Goal: Transaction & Acquisition: Book appointment/travel/reservation

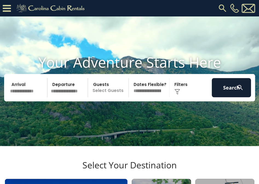
click at [221, 5] on img at bounding box center [223, 8] width 10 height 10
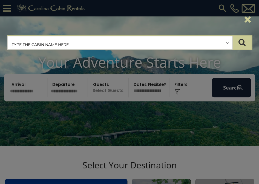
click at [229, 41] on input "text" at bounding box center [120, 43] width 225 height 14
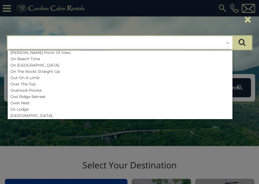
scroll to position [1647, 0]
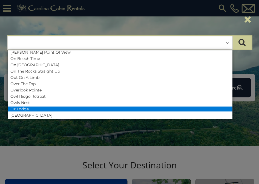
click at [22, 107] on li "Oz Lodge" at bounding box center [120, 109] width 225 height 5
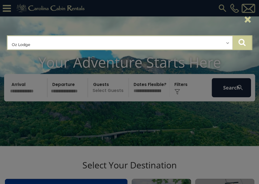
click at [242, 42] on icon "submit" at bounding box center [242, 42] width 7 height 8
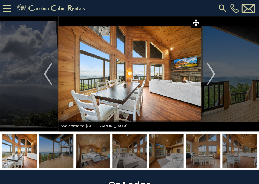
click at [221, 5] on img at bounding box center [223, 8] width 10 height 10
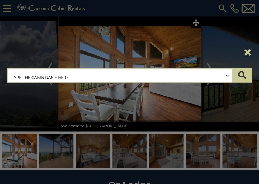
click at [83, 71] on input "text" at bounding box center [120, 76] width 225 height 14
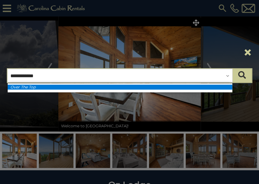
type input "**********"
click at [35, 88] on em "Over The Top" at bounding box center [22, 87] width 25 height 5
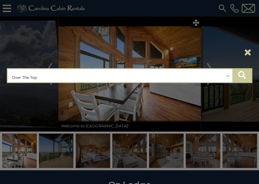
click at [240, 74] on icon "submit" at bounding box center [242, 75] width 8 height 8
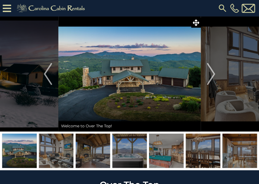
click at [221, 5] on img at bounding box center [223, 8] width 10 height 10
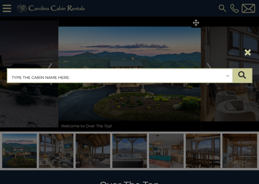
click at [39, 73] on input "text" at bounding box center [120, 76] width 225 height 14
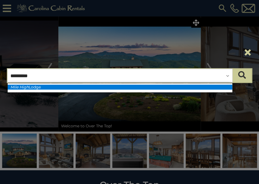
type input "*********"
click at [33, 87] on li "Mile High Lodge" at bounding box center [120, 87] width 225 height 5
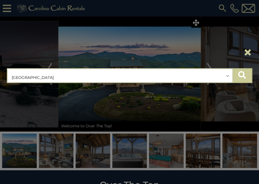
click at [242, 70] on button "submit" at bounding box center [241, 76] width 19 height 14
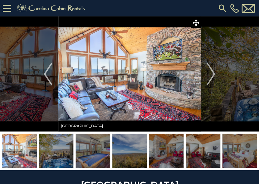
click at [221, 7] on img at bounding box center [223, 8] width 10 height 10
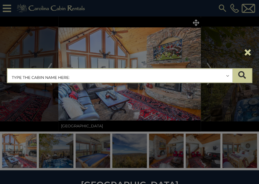
click at [228, 76] on input "text" at bounding box center [120, 76] width 225 height 14
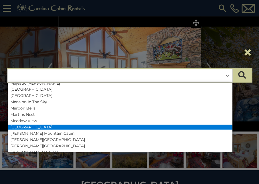
scroll to position [1417, 0]
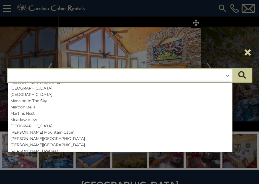
click at [183, 155] on li "[GEOGRAPHIC_DATA]" at bounding box center [120, 157] width 225 height 5
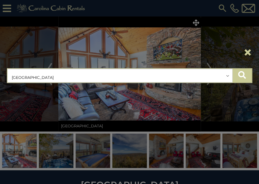
click at [245, 73] on icon "submit" at bounding box center [242, 75] width 8 height 8
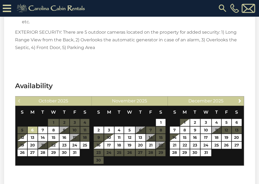
scroll to position [1979, 0]
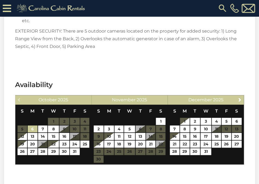
click at [222, 5] on img at bounding box center [223, 8] width 10 height 10
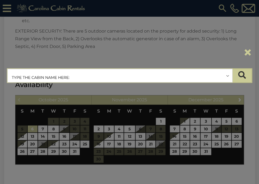
click at [181, 29] on div "**********" at bounding box center [129, 92] width 259 height 184
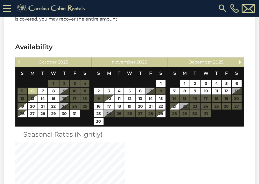
scroll to position [1602, 0]
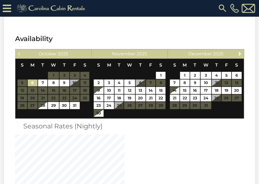
scroll to position [1025, 0]
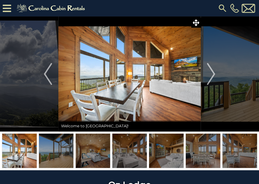
click at [35, 8] on img at bounding box center [52, 8] width 76 height 11
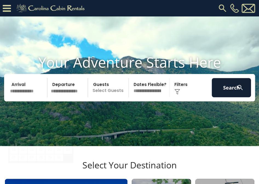
click at [35, 97] on input "text" at bounding box center [27, 87] width 39 height 19
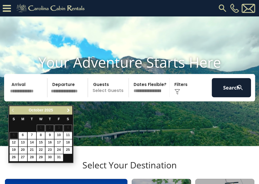
click at [69, 107] on link "Next" at bounding box center [68, 110] width 7 height 7
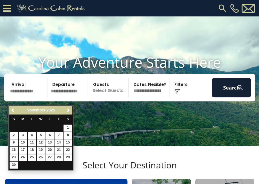
click at [31, 155] on link "25" at bounding box center [32, 157] width 8 height 7
type input "********"
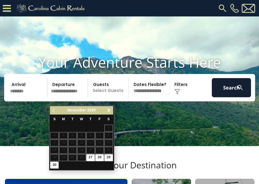
click at [53, 162] on link "30" at bounding box center [54, 165] width 8 height 7
type input "********"
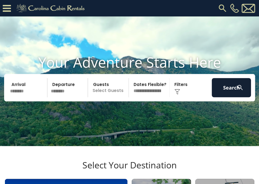
select select "*"
click at [120, 97] on p "Select Guests" at bounding box center [109, 87] width 39 height 19
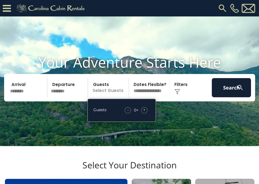
click at [143, 113] on span "+" at bounding box center [144, 109] width 2 height 5
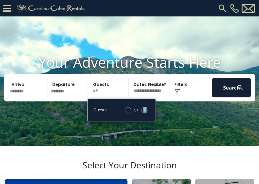
click at [143, 113] on span "+" at bounding box center [144, 109] width 2 height 5
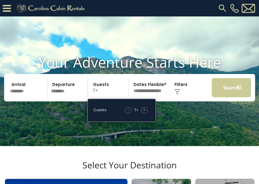
click at [232, 93] on button "Search" at bounding box center [231, 87] width 39 height 19
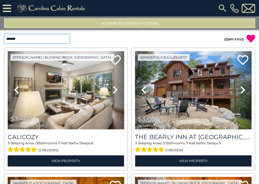
select select "**********"
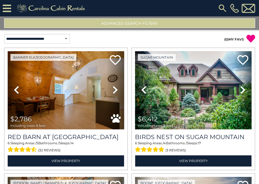
click at [126, 20] on button "Advanced Search Filters" at bounding box center [129, 23] width 251 height 10
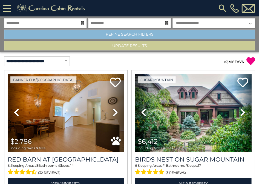
click at [133, 33] on link "Refine Search Filters" at bounding box center [129, 35] width 251 height 10
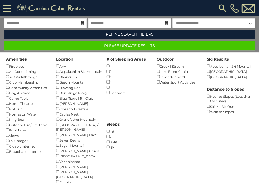
click at [174, 47] on button "Please Update Results" at bounding box center [129, 46] width 251 height 10
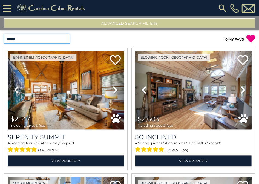
select select "*********"
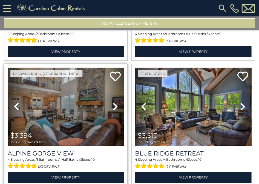
scroll to position [1243, 0]
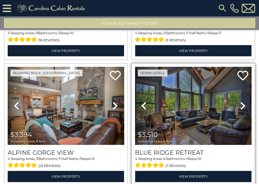
click at [169, 99] on img at bounding box center [193, 106] width 117 height 78
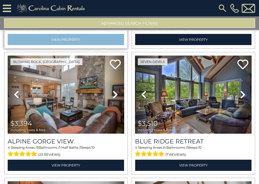
scroll to position [1256, 0]
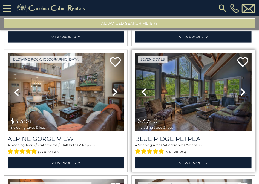
click at [174, 75] on img at bounding box center [193, 92] width 117 height 78
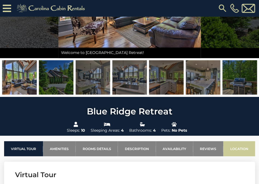
click at [243, 146] on link "Location" at bounding box center [239, 148] width 32 height 15
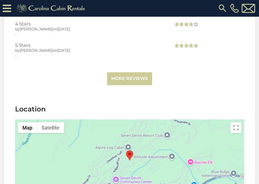
scroll to position [1307, 0]
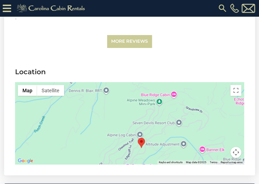
drag, startPoint x: 162, startPoint y: 107, endPoint x: 174, endPoint y: 132, distance: 27.6
click at [174, 132] on div at bounding box center [129, 123] width 229 height 82
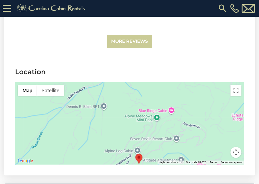
drag, startPoint x: 161, startPoint y: 107, endPoint x: 158, endPoint y: 124, distance: 17.0
click at [158, 124] on div at bounding box center [129, 123] width 229 height 82
click at [236, 147] on button "Map camera controls" at bounding box center [236, 152] width 11 height 11
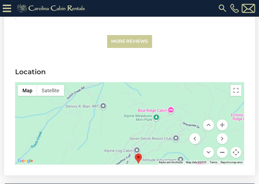
click at [223, 147] on button "Zoom out" at bounding box center [222, 152] width 11 height 11
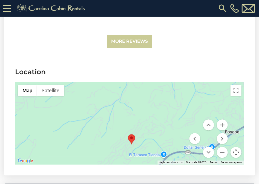
click at [174, 101] on div at bounding box center [129, 123] width 229 height 82
click at [221, 147] on button "Zoom out" at bounding box center [222, 152] width 11 height 11
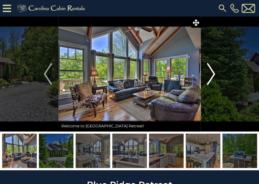
click at [213, 73] on img "Next" at bounding box center [211, 74] width 8 height 22
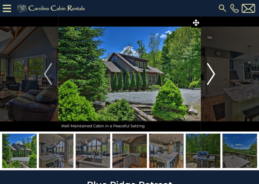
click at [213, 73] on img "Next" at bounding box center [211, 74] width 8 height 22
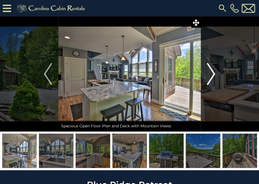
click at [213, 71] on img "Next" at bounding box center [211, 74] width 8 height 22
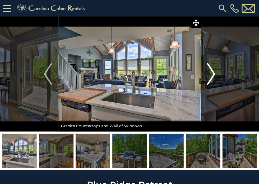
click at [213, 71] on img "Next" at bounding box center [211, 74] width 8 height 22
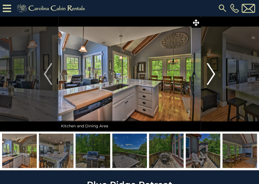
click at [213, 71] on img "Next" at bounding box center [211, 74] width 8 height 22
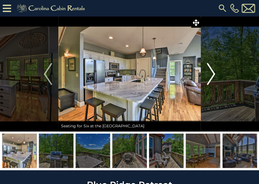
click at [213, 71] on img "Next" at bounding box center [211, 74] width 8 height 22
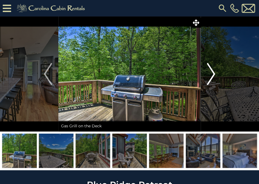
click at [212, 71] on img "Next" at bounding box center [211, 74] width 8 height 22
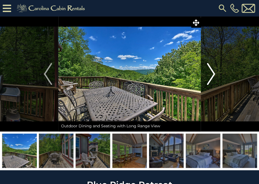
click at [212, 71] on img "Next" at bounding box center [211, 74] width 8 height 22
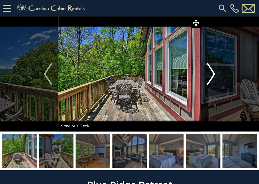
click at [212, 71] on img "Next" at bounding box center [211, 74] width 8 height 22
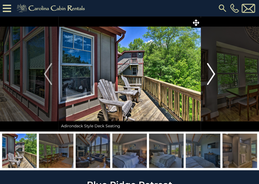
click at [212, 71] on img "Next" at bounding box center [211, 74] width 8 height 22
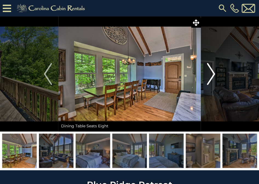
click at [212, 71] on img "Next" at bounding box center [211, 74] width 8 height 22
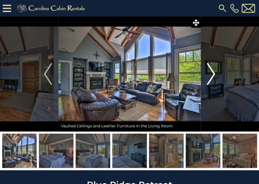
click at [212, 71] on img "Next" at bounding box center [211, 74] width 8 height 22
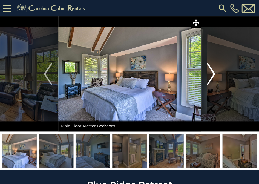
click at [212, 71] on img "Next" at bounding box center [211, 74] width 8 height 22
